Goal: Transaction & Acquisition: Purchase product/service

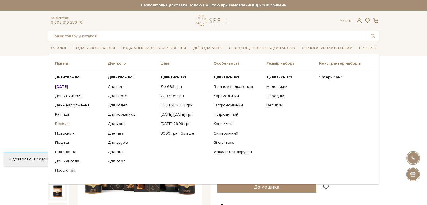
click at [65, 124] on link "Весілля" at bounding box center [79, 123] width 49 height 5
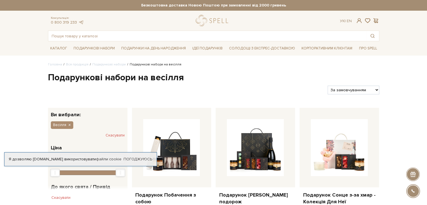
drag, startPoint x: 221, startPoint y: 5, endPoint x: 38, endPoint y: 33, distance: 185.0
click at [31, 49] on div "Каталог Всі солодощі Дивитись всі" at bounding box center [213, 48] width 427 height 14
